Goal: Information Seeking & Learning: Learn about a topic

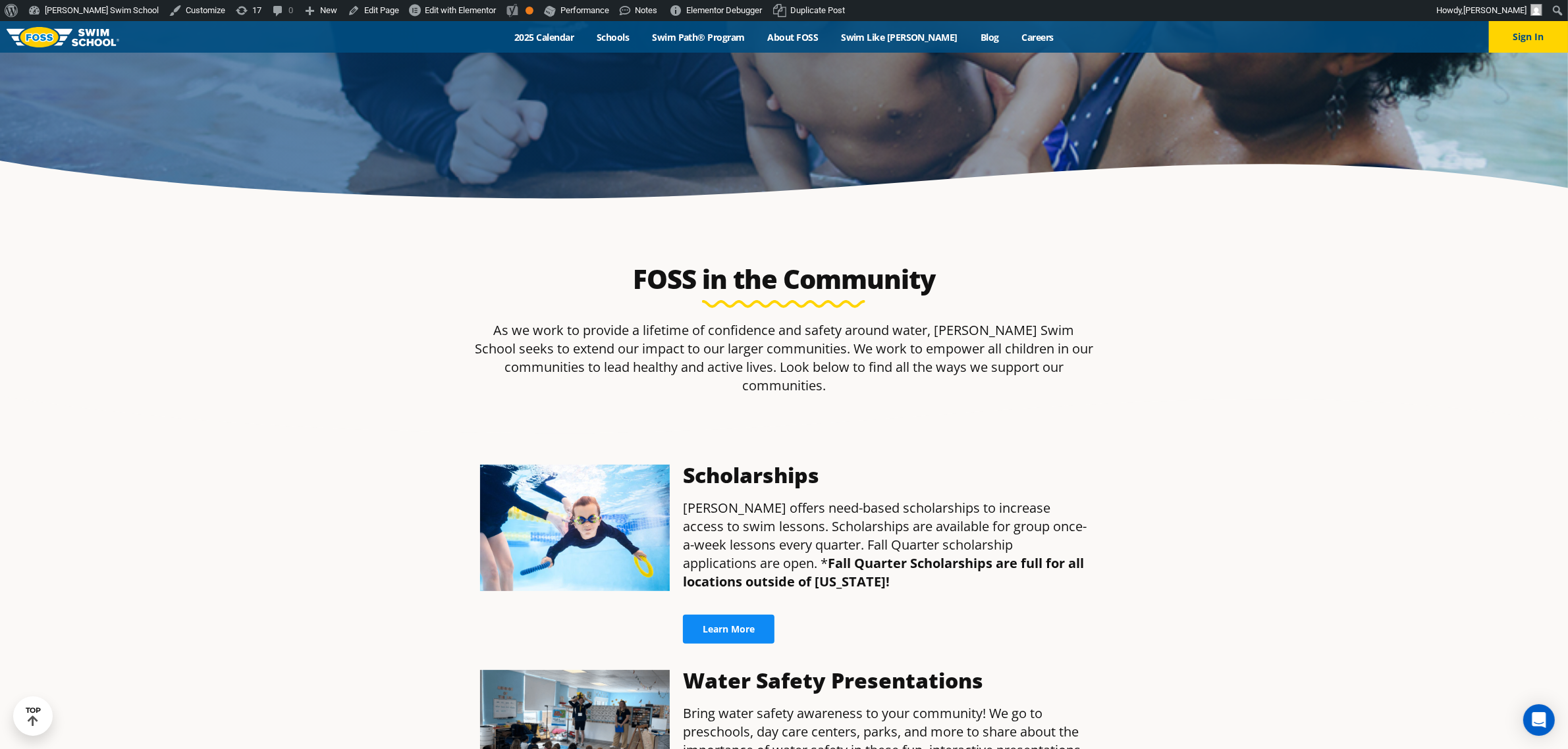
click at [719, 624] on span "Learn More" at bounding box center [728, 629] width 52 height 10
click at [425, 5] on span "Edit with Elementor" at bounding box center [460, 10] width 71 height 10
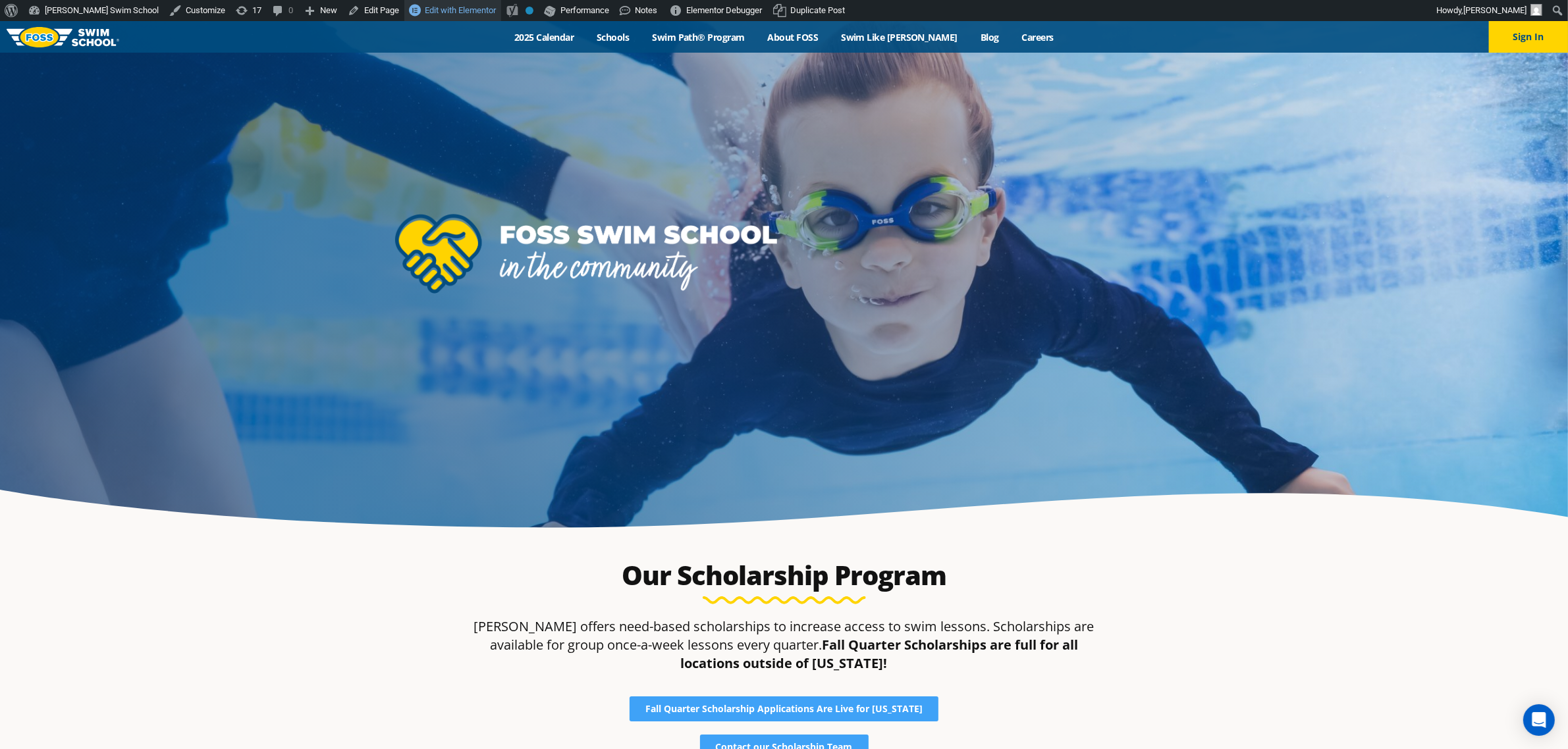
click at [425, 8] on span "Edit with Elementor" at bounding box center [460, 10] width 71 height 10
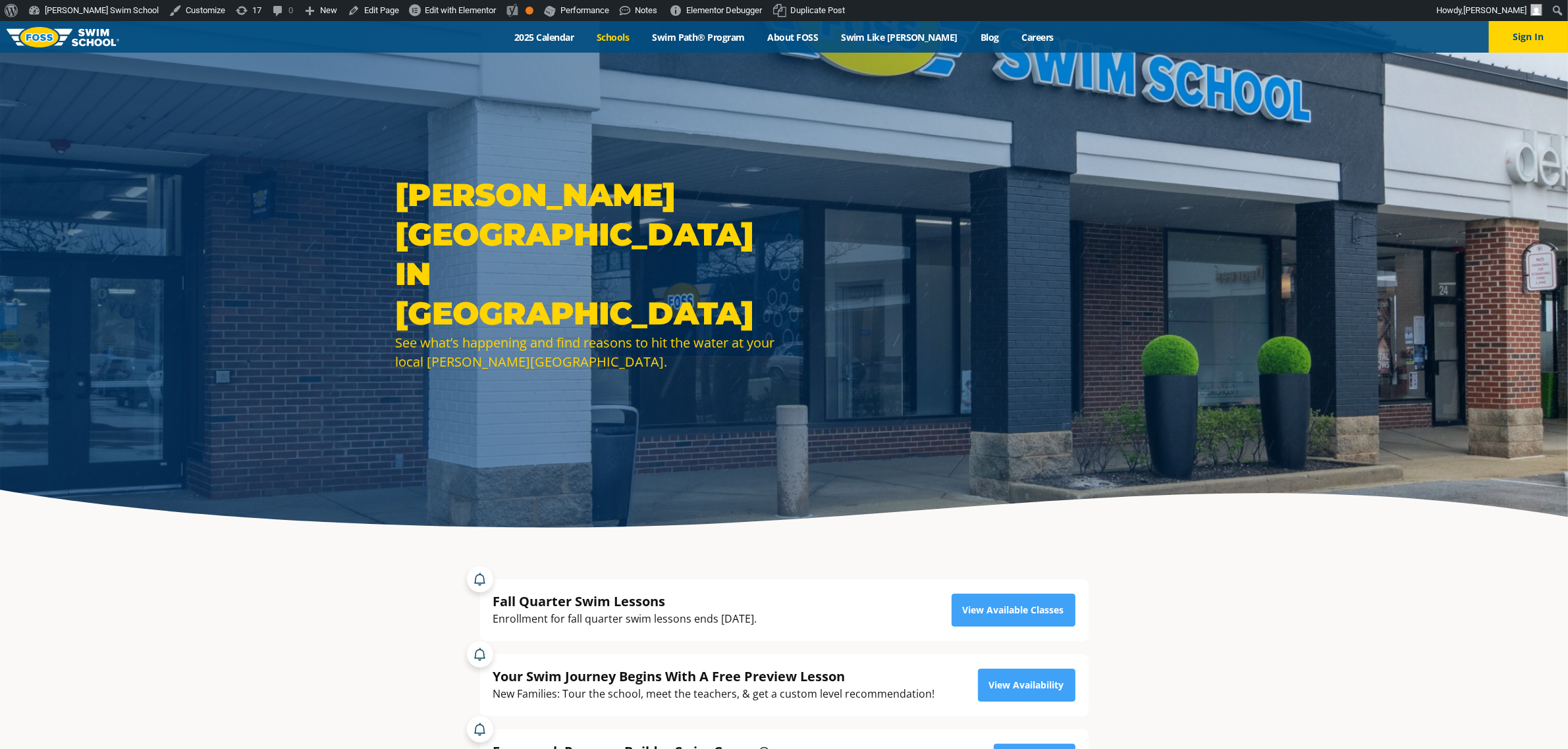
click at [632, 34] on link "Schools" at bounding box center [613, 36] width 56 height 12
click at [574, 40] on link "2025 Calendar" at bounding box center [544, 36] width 82 height 12
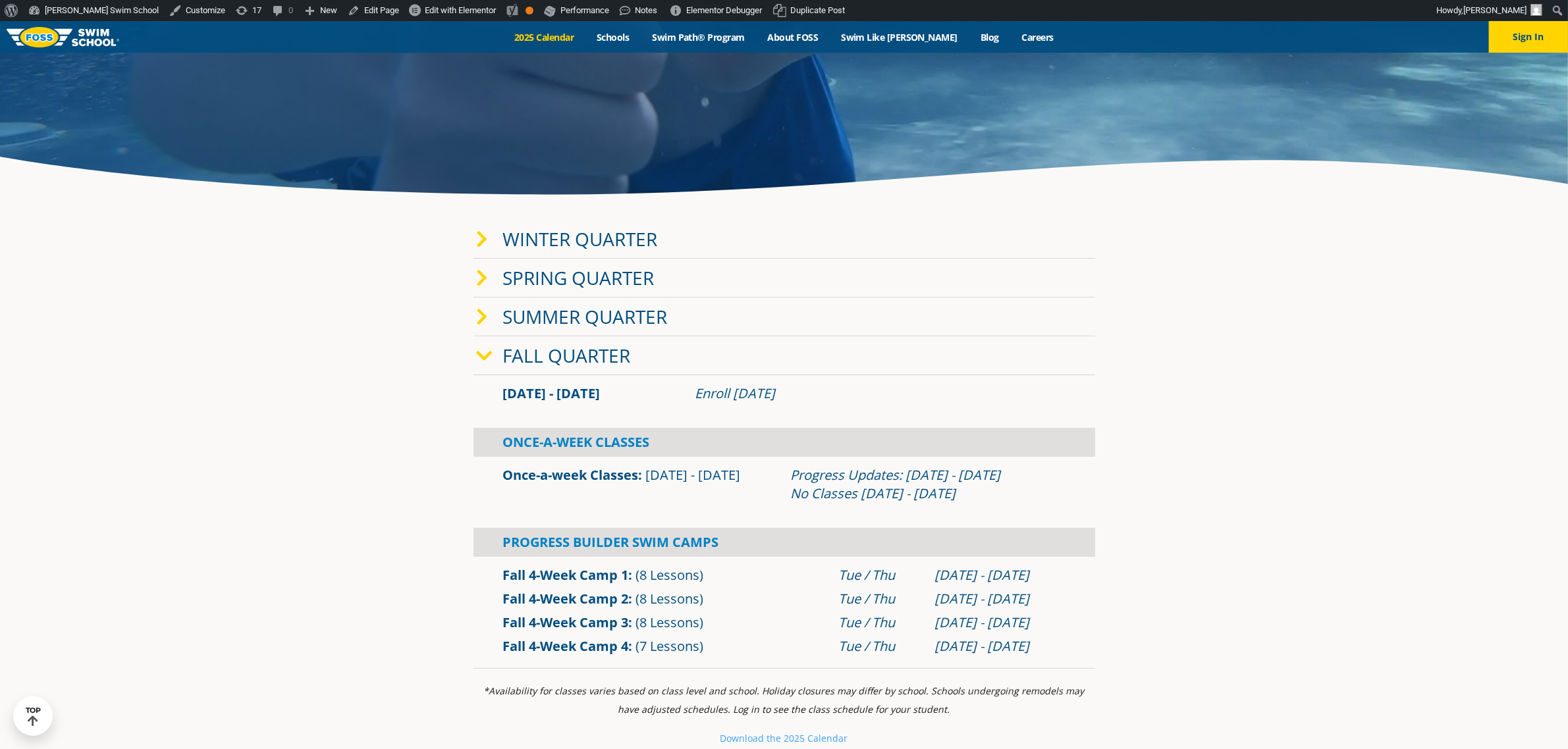
scroll to position [493, 0]
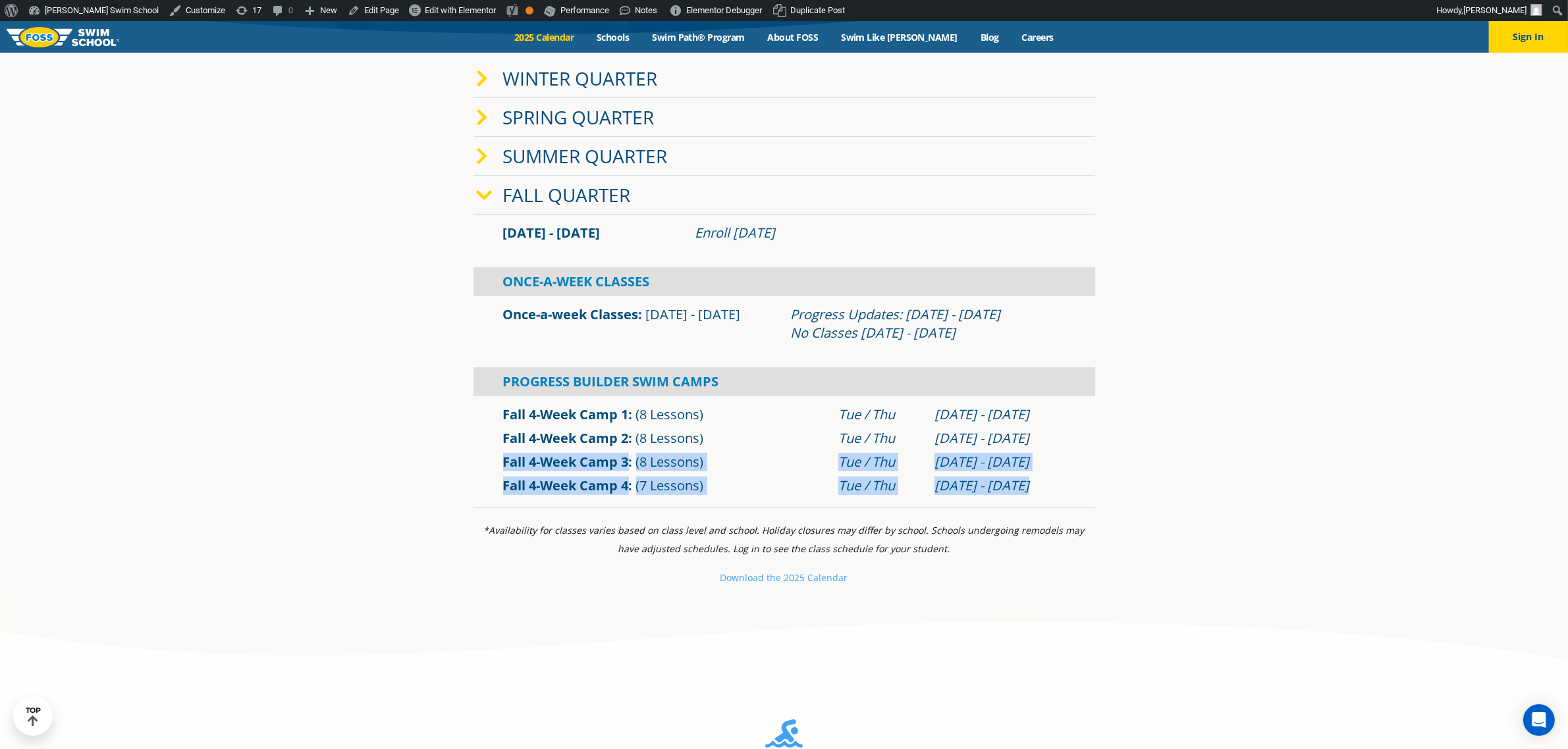
drag, startPoint x: 1041, startPoint y: 486, endPoint x: 497, endPoint y: 461, distance: 544.6
click at [497, 461] on div "Fall 4-Week Camp 1 (8 Lessons) Tue / Thu Sep 2 - Sep 25" at bounding box center [784, 450] width 621 height 108
copy div "Fall 4-Week Camp 3 (8 Lessons) Tue / Thu Oct 28 - Nov 20 Fall 4-Week Camp 4 (7 …"
